Goal: Information Seeking & Learning: Learn about a topic

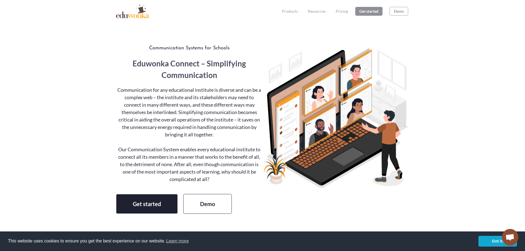
click at [337, 8] on ul "Products For teachers Student Information System (SIS) Students Enrolment Infor…" at bounding box center [341, 11] width 133 height 9
click at [337, 14] on ul "Products For teachers Student Information System (SIS) Students Enrolment Infor…" at bounding box center [341, 11] width 133 height 9
click at [336, 9] on link "Pricing" at bounding box center [342, 11] width 12 height 5
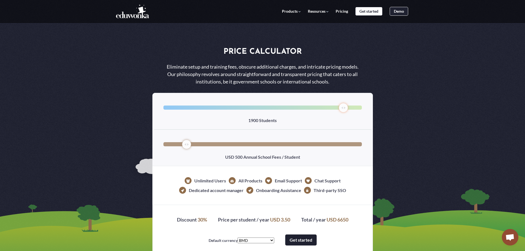
select select "1"
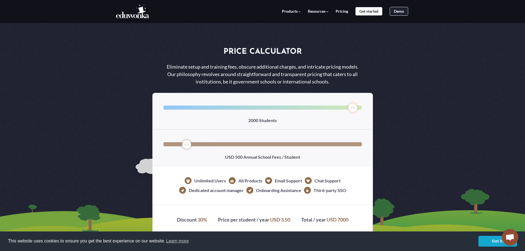
type input "2000"
click at [352, 106] on input "range" at bounding box center [262, 108] width 198 height 4
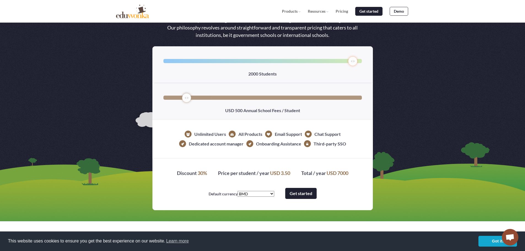
scroll to position [55, 0]
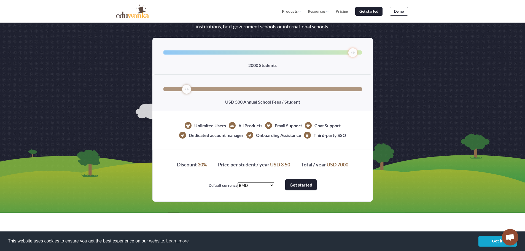
click at [488, 234] on div "This website uses cookies to ensure you get the best experience on our website.…" at bounding box center [262, 241] width 525 height 20
drag, startPoint x: 188, startPoint y: 88, endPoint x: 173, endPoint y: 88, distance: 15.4
click at [173, 88] on input "range" at bounding box center [262, 89] width 198 height 4
click at [486, 241] on link "Got it!" at bounding box center [497, 241] width 39 height 11
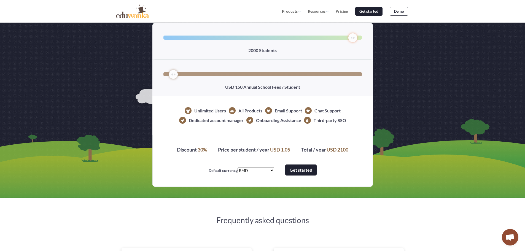
scroll to position [83, 0]
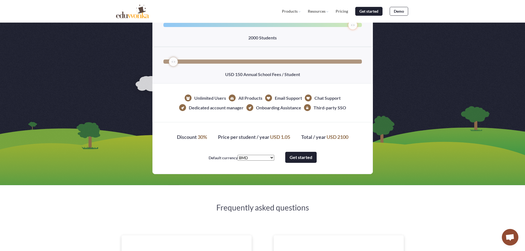
click at [260, 155] on select "AED AFN ALL AMD ANG AOA ARS AUD AWG AZN BAM BBD BDT BGN BHD BIF BMD BND BOB BRL…" at bounding box center [255, 158] width 37 height 6
click at [261, 158] on select "AED AFN ALL AMD ANG AOA ARS AUD AWG AZN BAM BBD BDT BGN BHD BIF BMD BND BOB BRL…" at bounding box center [255, 158] width 37 height 6
click at [256, 142] on div "Discount 30% Price per student / year USD 1.05 Total / year USD 2100 Default cu…" at bounding box center [262, 148] width 220 height 52
click at [203, 150] on div "Discount 30% Price per student / year USD 1.05 Total / year USD 2100 Default cu…" at bounding box center [262, 148] width 220 height 52
click at [181, 134] on strong "Discount" at bounding box center [187, 137] width 20 height 6
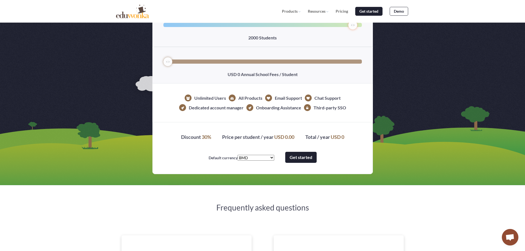
drag, startPoint x: 172, startPoint y: 63, endPoint x: 144, endPoint y: 75, distance: 31.6
click at [163, 64] on input "range" at bounding box center [262, 61] width 198 height 4
click at [204, 61] on input "range" at bounding box center [262, 61] width 198 height 4
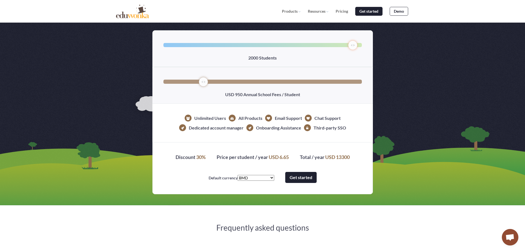
scroll to position [0, 0]
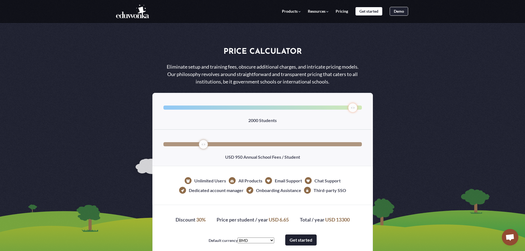
click at [198, 150] on span "USD 950 Annual School Fees / Student" at bounding box center [262, 154] width 198 height 12
drag, startPoint x: 197, startPoint y: 149, endPoint x: 188, endPoint y: 149, distance: 9.1
click at [188, 149] on span "USD 950 Annual School Fees / Student" at bounding box center [262, 154] width 198 height 12
type input "550"
click at [189, 146] on input "range" at bounding box center [262, 144] width 198 height 4
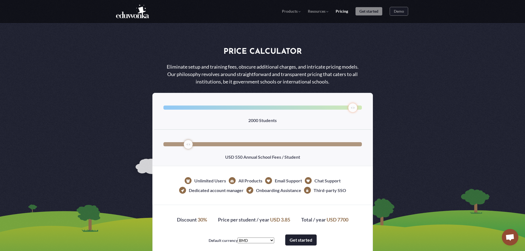
click at [341, 13] on link "Pricing" at bounding box center [342, 11] width 12 height 5
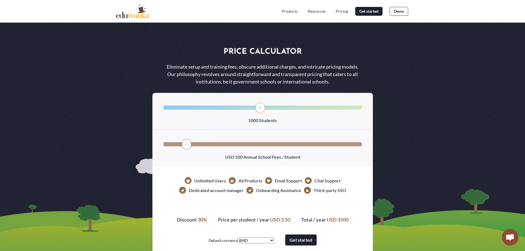
select select "1"
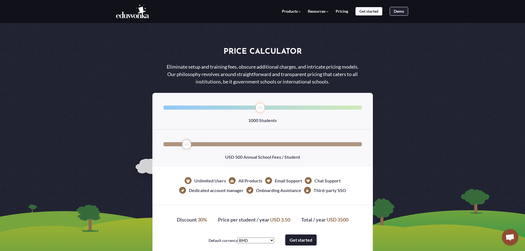
click at [464, 56] on div "Price Calculator Eliminate setup and training fees, obscure additional charges,…" at bounding box center [262, 134] width 525 height 268
click at [265, 54] on h1 "Price Calculator" at bounding box center [262, 52] width 220 height 12
click at [227, 50] on h1 "Price Calculator" at bounding box center [262, 52] width 220 height 12
click at [289, 48] on h1 "Price Calculator" at bounding box center [262, 52] width 220 height 12
click at [252, 57] on h1 "Price Calculator" at bounding box center [262, 52] width 220 height 12
